Goal: Information Seeking & Learning: Learn about a topic

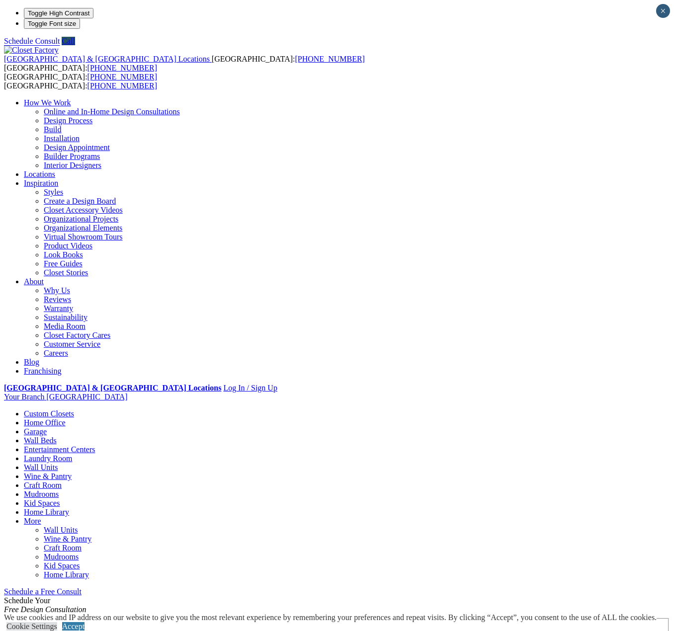
click at [66, 418] on link "Home Office" at bounding box center [45, 422] width 42 height 8
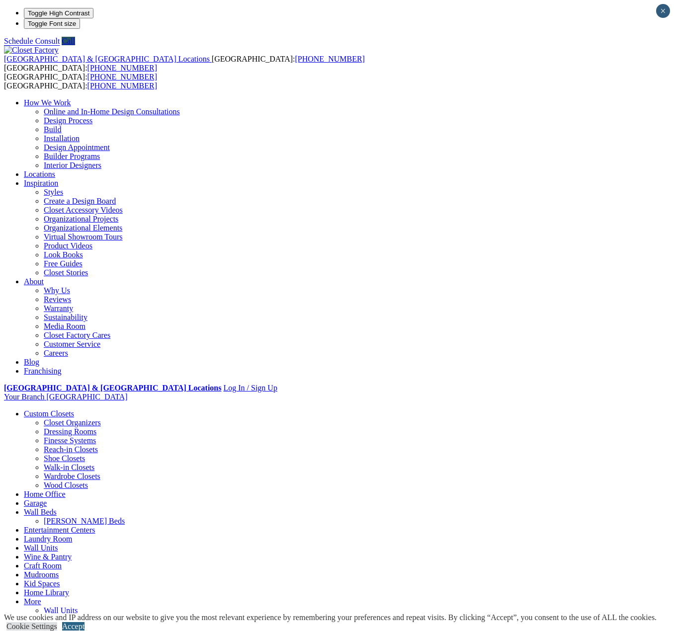
click at [84, 622] on link "Accept" at bounding box center [73, 626] width 22 height 8
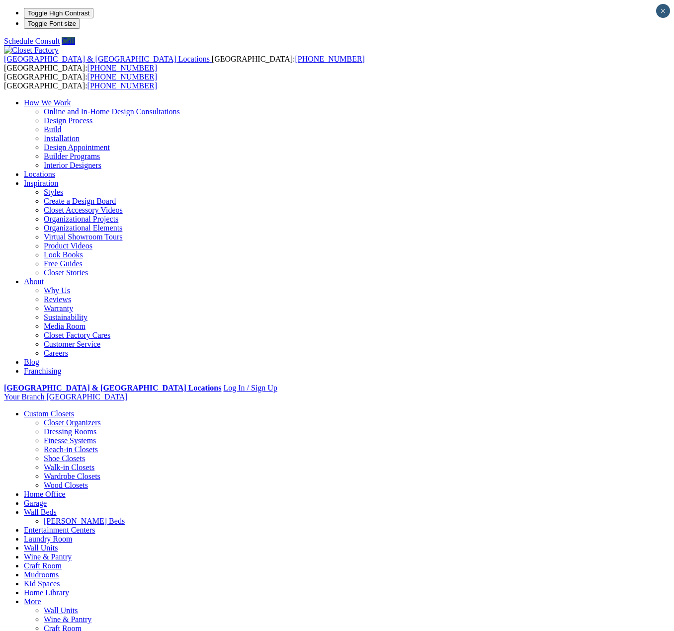
click at [66, 490] on link "Home Office" at bounding box center [45, 494] width 42 height 8
